Goal: Navigation & Orientation: Find specific page/section

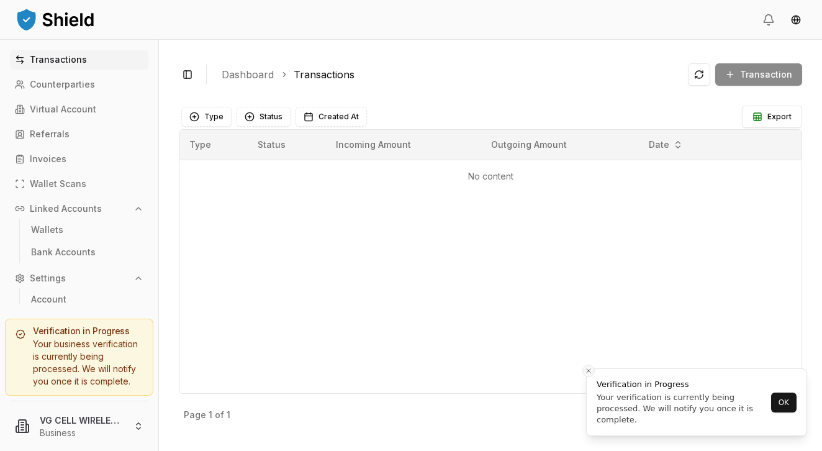
click at [587, 373] on icon "Close toast" at bounding box center [588, 370] width 7 height 7
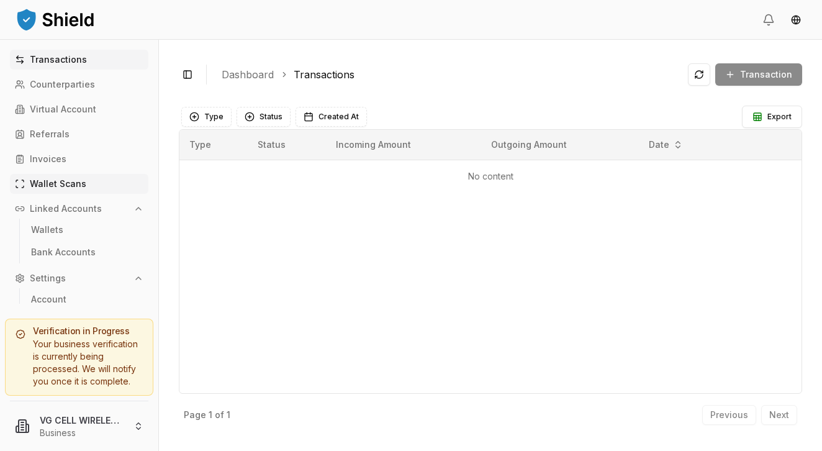
click at [73, 184] on p "Wallet Scans" at bounding box center [58, 183] width 56 height 9
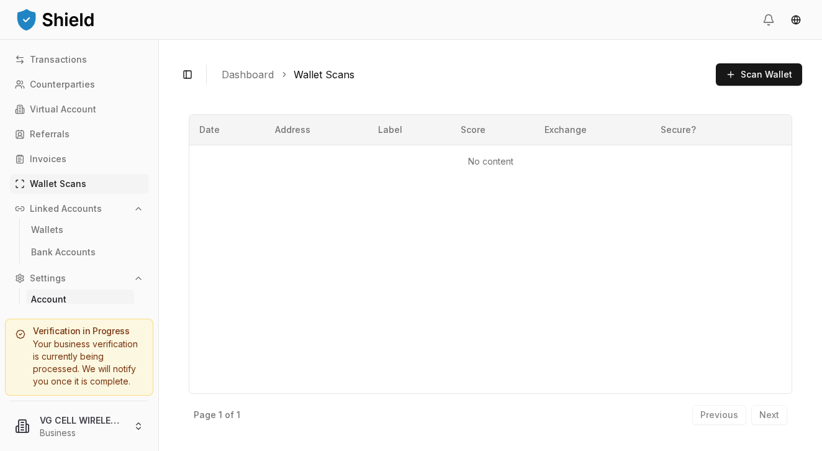
click at [53, 302] on p "Account" at bounding box center [48, 299] width 35 height 9
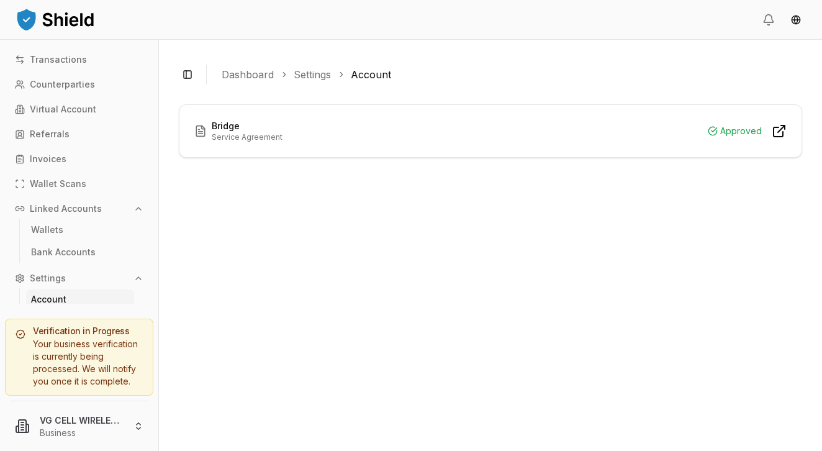
click at [778, 132] on icon at bounding box center [781, 128] width 7 height 7
click at [71, 60] on p "Transactions" at bounding box center [58, 59] width 57 height 9
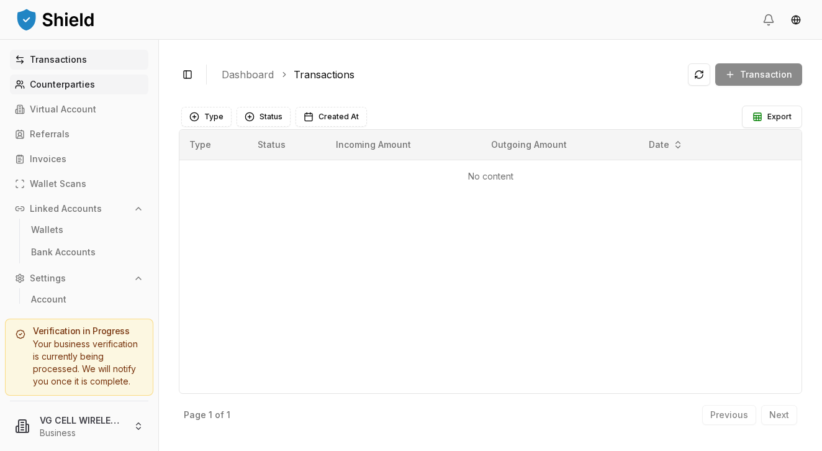
click at [65, 84] on p "Counterparties" at bounding box center [62, 84] width 65 height 9
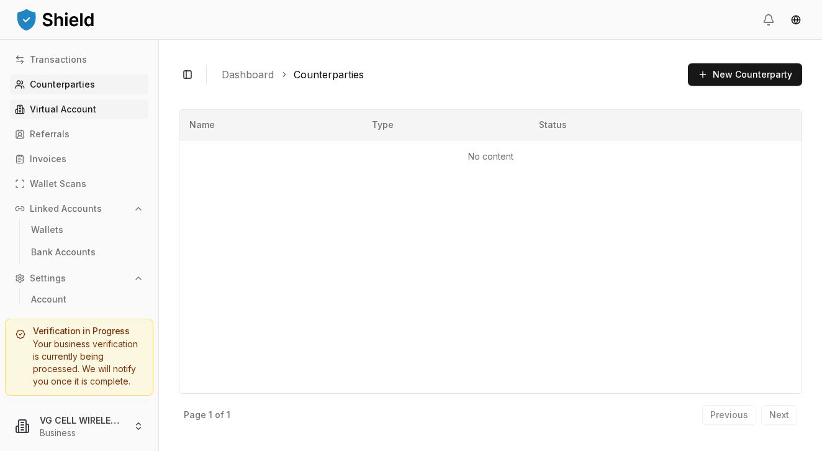
click at [63, 106] on p "Virtual Account" at bounding box center [63, 109] width 66 height 9
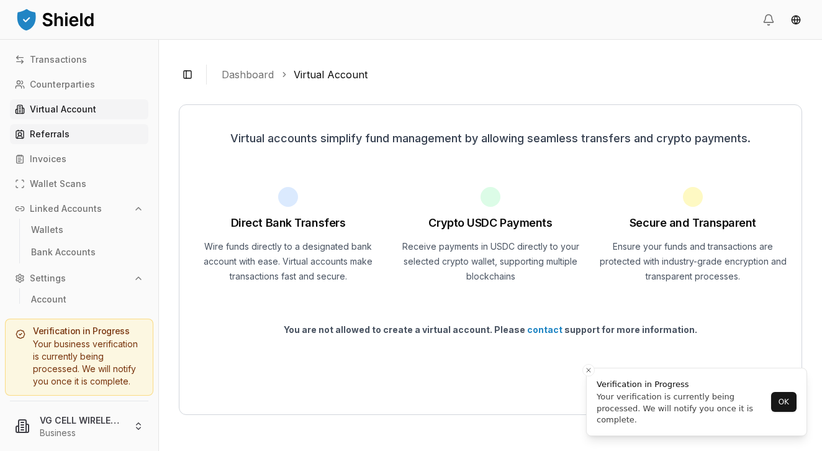
click at [53, 132] on p "Referrals" at bounding box center [50, 134] width 40 height 9
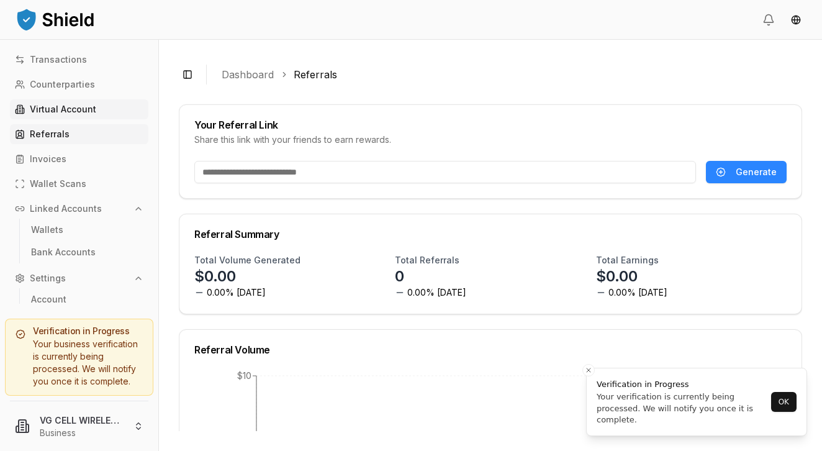
click at [71, 112] on p "Virtual Account" at bounding box center [63, 109] width 66 height 9
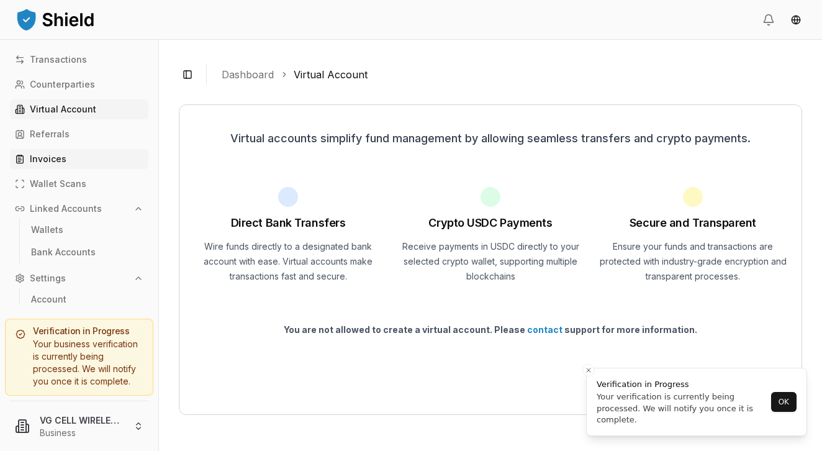
click at [48, 161] on p "Invoices" at bounding box center [48, 159] width 37 height 9
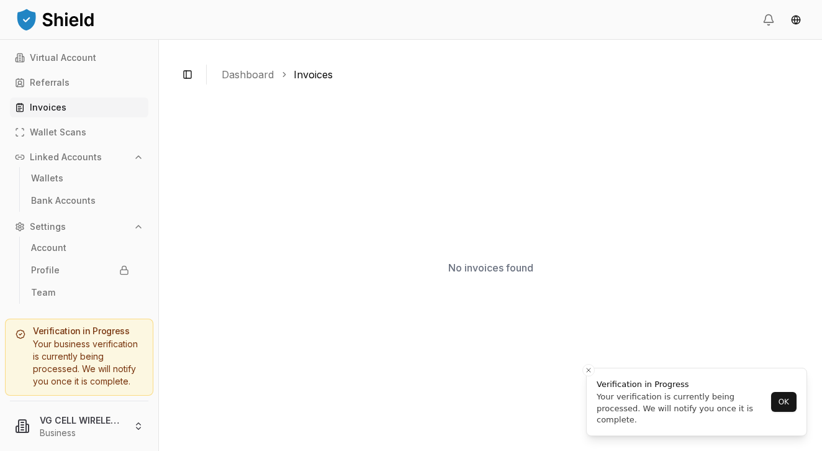
scroll to position [52, 0]
click at [38, 269] on p "Profile" at bounding box center [45, 270] width 29 height 9
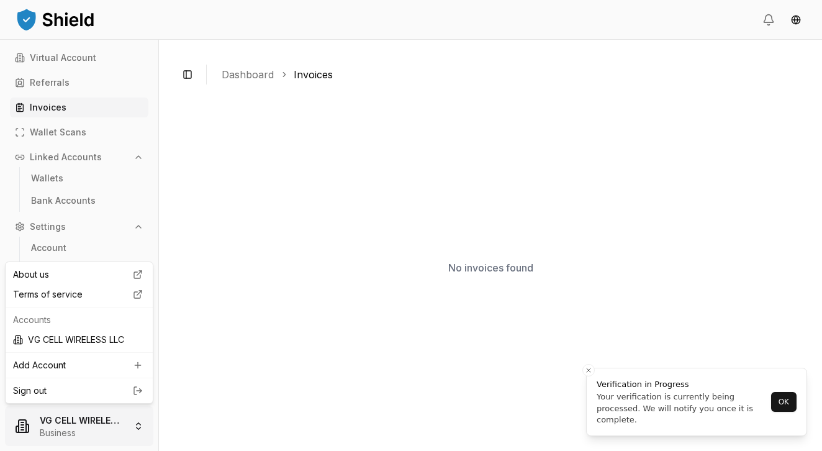
click at [60, 425] on html "Transactions Counterparties Virtual Account Referrals Invoices Wallet Scans Lin…" at bounding box center [411, 225] width 822 height 451
click at [67, 342] on div "VG CELL WIRELESS LLC" at bounding box center [79, 340] width 142 height 20
